Goal: Find specific page/section: Find specific page/section

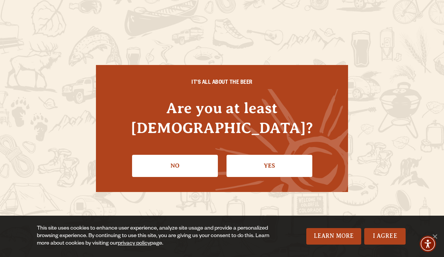
click at [280, 160] on link "Yes" at bounding box center [270, 166] width 86 height 22
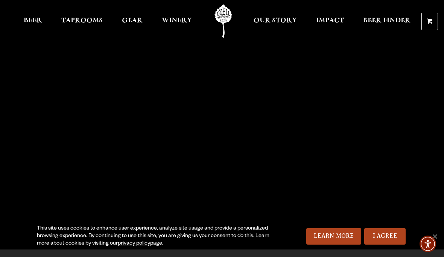
click at [82, 14] on link "Taprooms" at bounding box center [81, 22] width 51 height 34
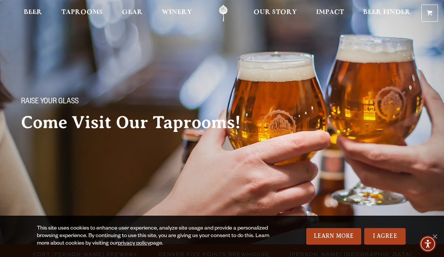
click at [79, 10] on span "Taprooms" at bounding box center [81, 12] width 41 height 6
click at [79, 15] on span "Taprooms" at bounding box center [81, 12] width 41 height 6
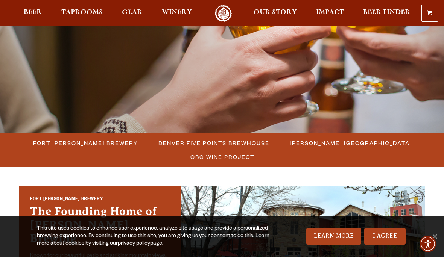
scroll to position [112, 0]
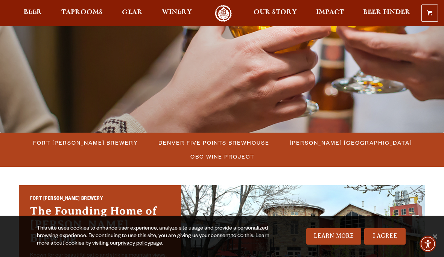
click at [101, 144] on span "Fort [PERSON_NAME] Brewery" at bounding box center [85, 142] width 105 height 11
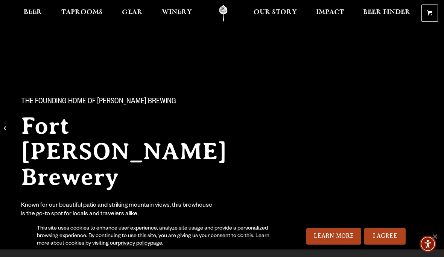
click at [86, 14] on span "Taprooms" at bounding box center [81, 12] width 41 height 6
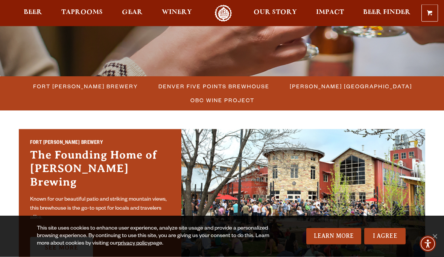
scroll to position [172, 0]
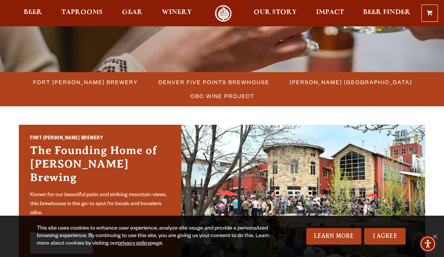
click at [97, 81] on span "Fort [PERSON_NAME] Brewery" at bounding box center [85, 82] width 105 height 11
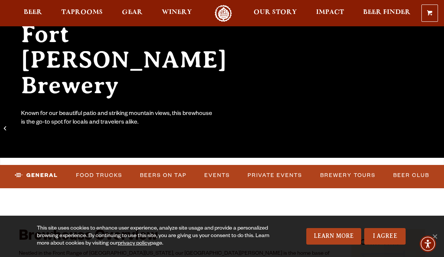
scroll to position [94, 0]
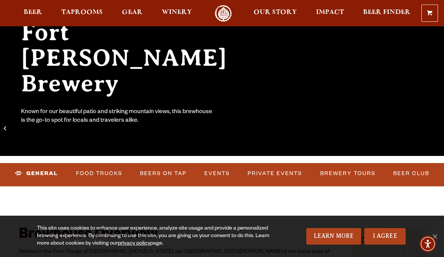
click at [219, 177] on link "Events" at bounding box center [217, 173] width 32 height 17
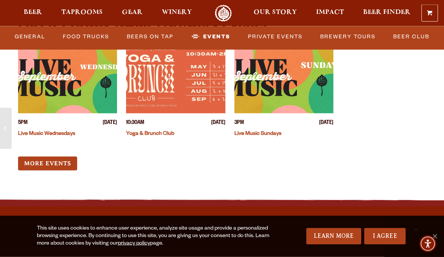
scroll to position [3014, 0]
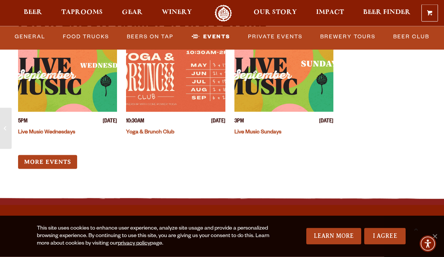
click at [59, 155] on link "More Events" at bounding box center [47, 162] width 59 height 14
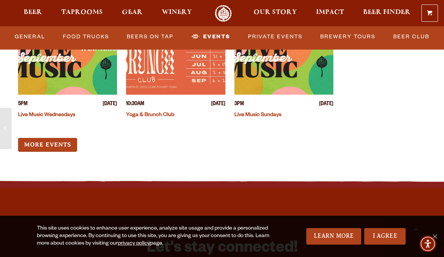
scroll to position [3031, 0]
